Goal: Find specific page/section: Find specific page/section

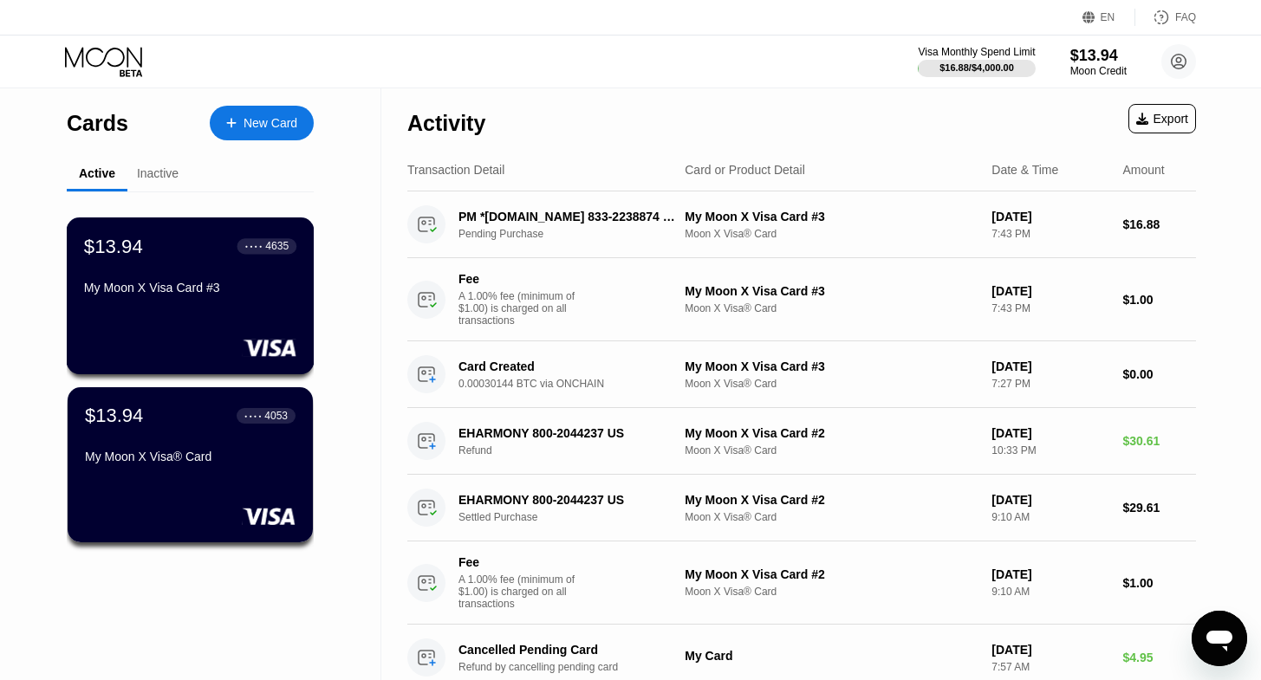
click at [205, 295] on div "My Moon X Visa Card #3" at bounding box center [190, 288] width 212 height 14
